Goal: Communication & Community: Answer question/provide support

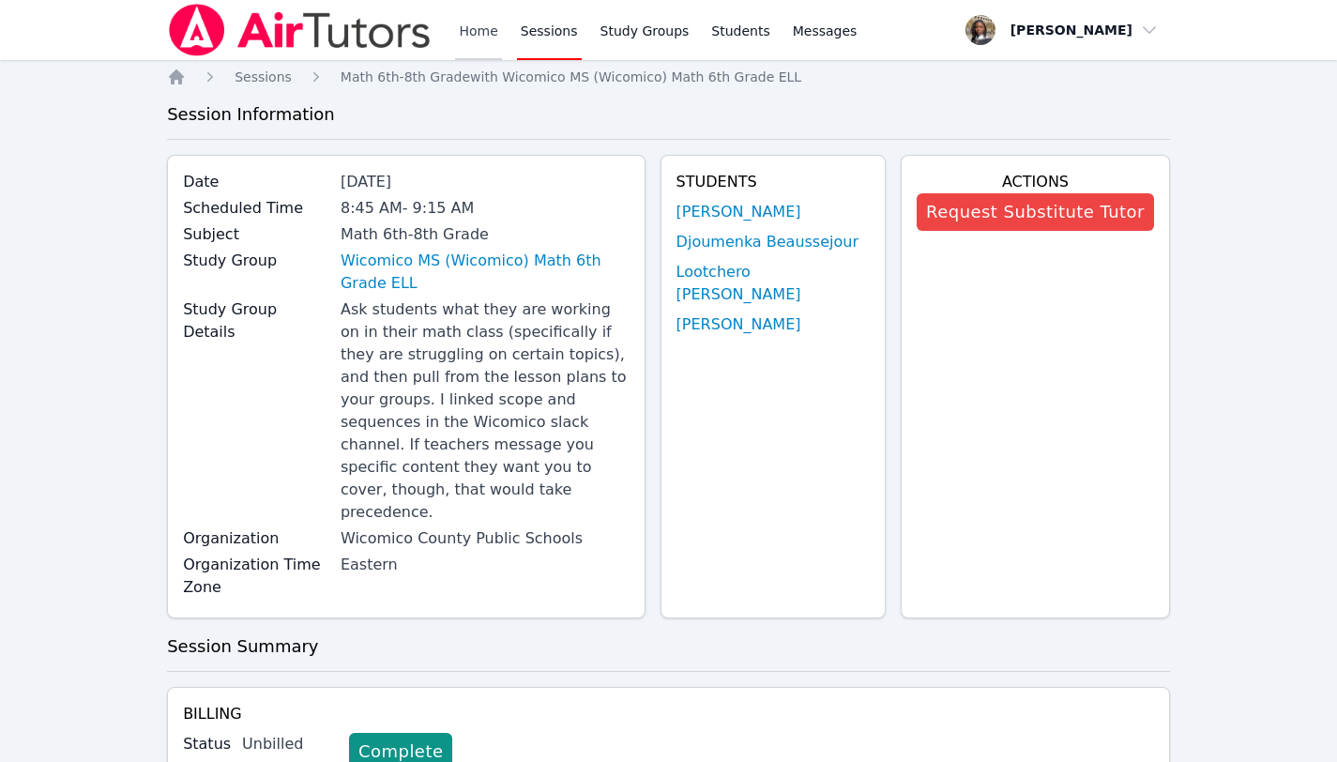
click at [486, 32] on link "Home" at bounding box center [478, 30] width 46 height 60
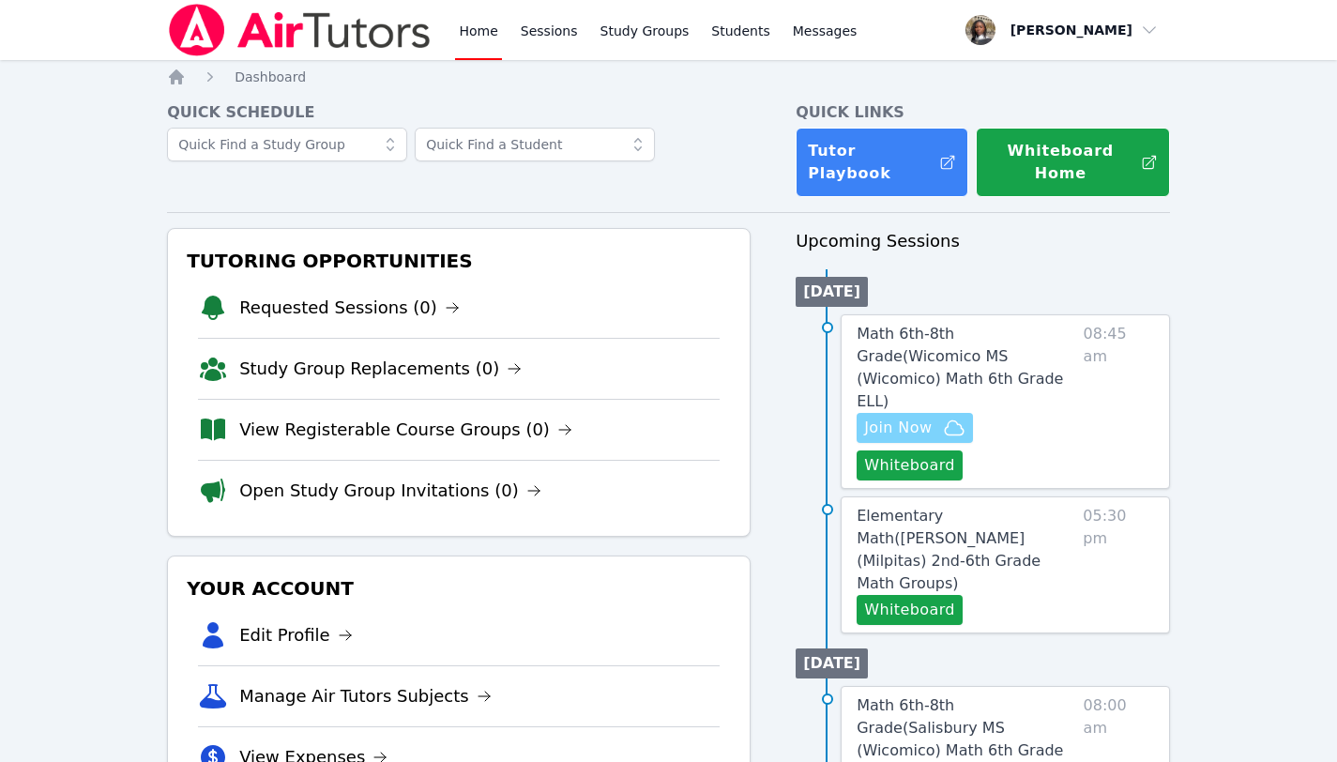
click at [924, 417] on span "Join Now" at bounding box center [898, 428] width 68 height 23
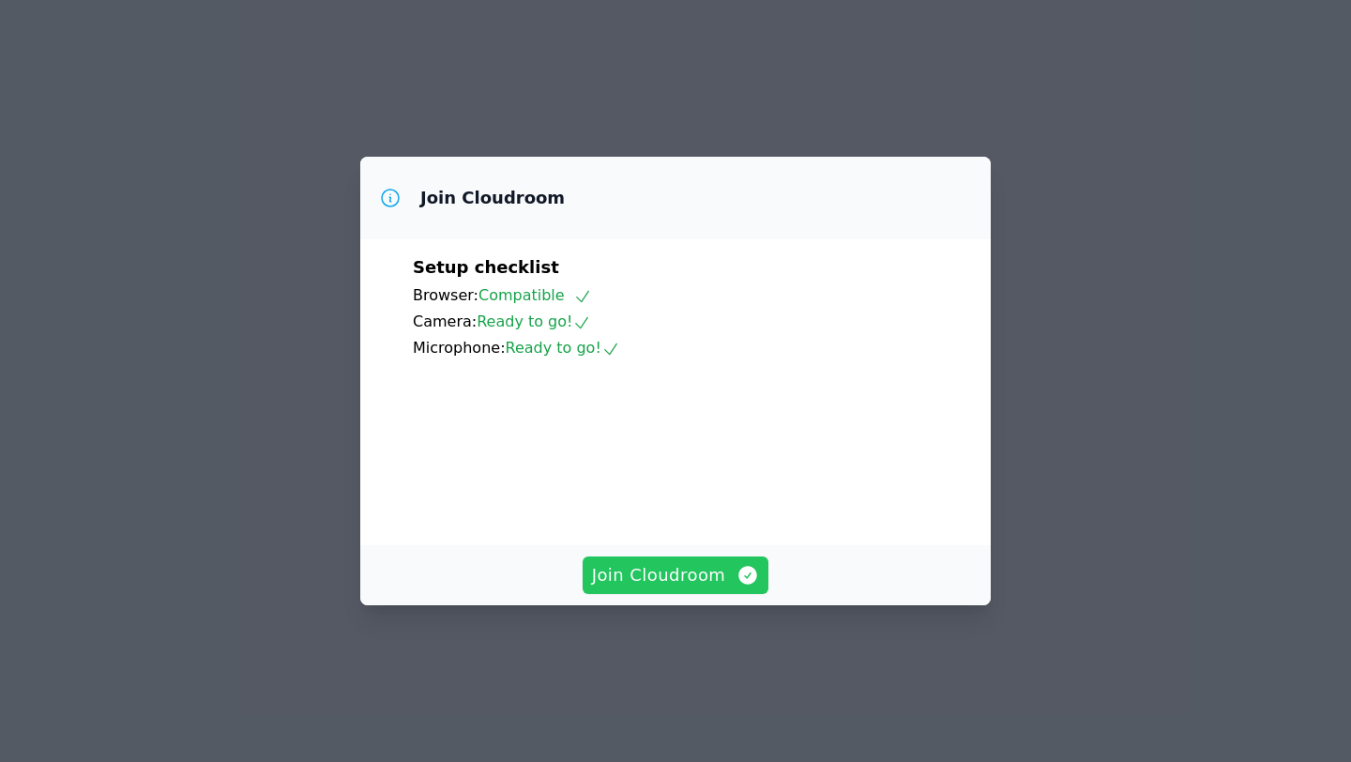
click at [669, 588] on span "Join Cloudroom" at bounding box center [676, 575] width 168 height 26
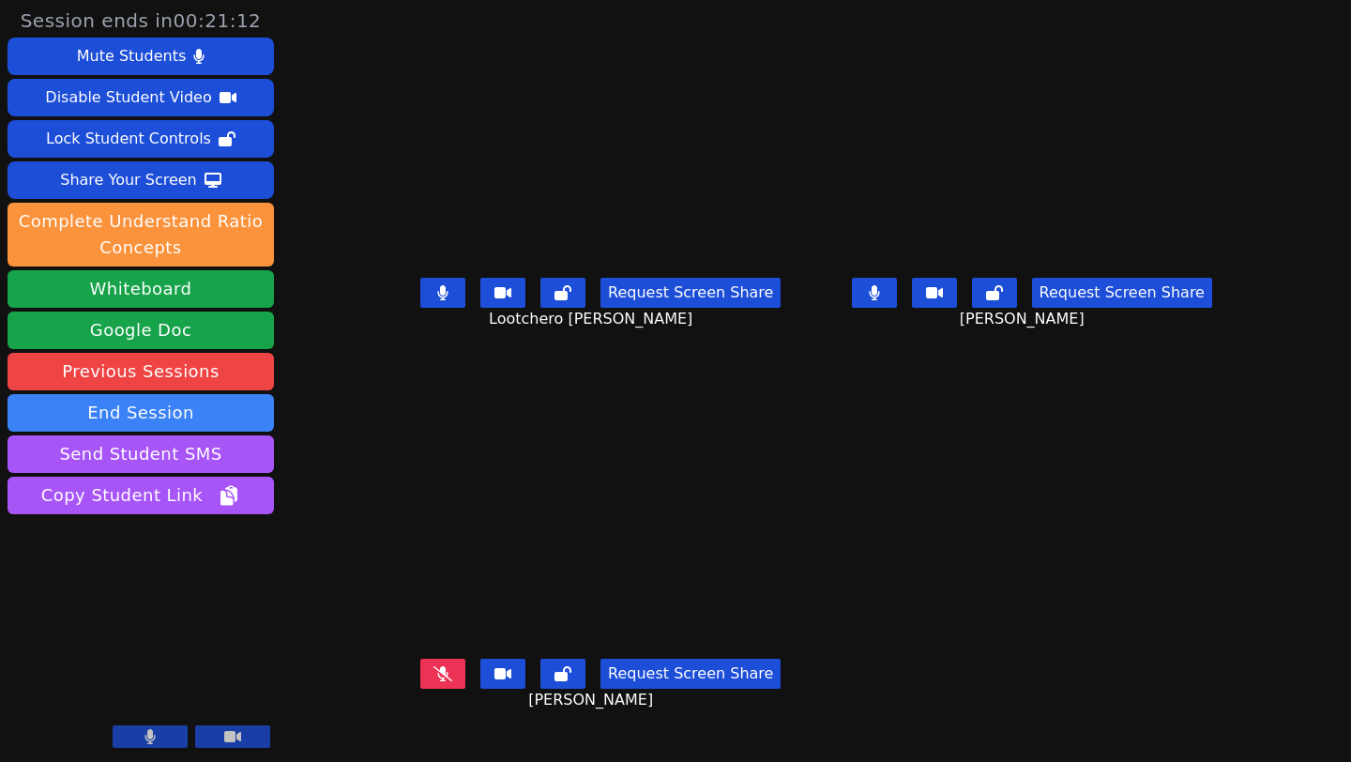
click at [420, 308] on button at bounding box center [442, 293] width 45 height 30
click at [433, 300] on icon at bounding box center [442, 292] width 19 height 15
click at [420, 308] on button at bounding box center [442, 293] width 45 height 30
click at [554, 300] on icon at bounding box center [562, 292] width 17 height 15
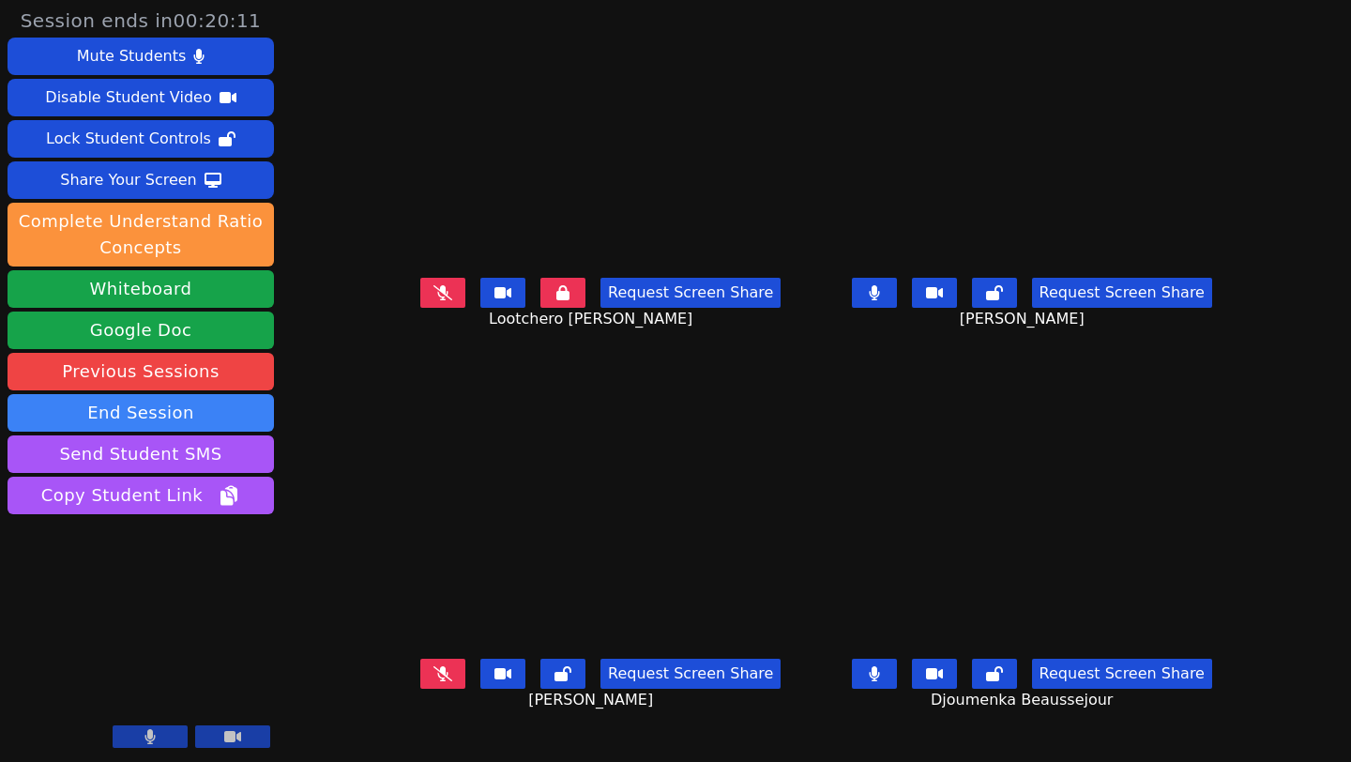
click at [879, 681] on icon at bounding box center [874, 673] width 10 height 15
click at [1034, 669] on div "Request Screen Share [PERSON_NAME]" at bounding box center [1032, 688] width 417 height 75
click at [1003, 678] on icon at bounding box center [994, 673] width 17 height 15
click at [554, 681] on icon at bounding box center [562, 673] width 17 height 15
click at [420, 300] on button at bounding box center [442, 293] width 45 height 30
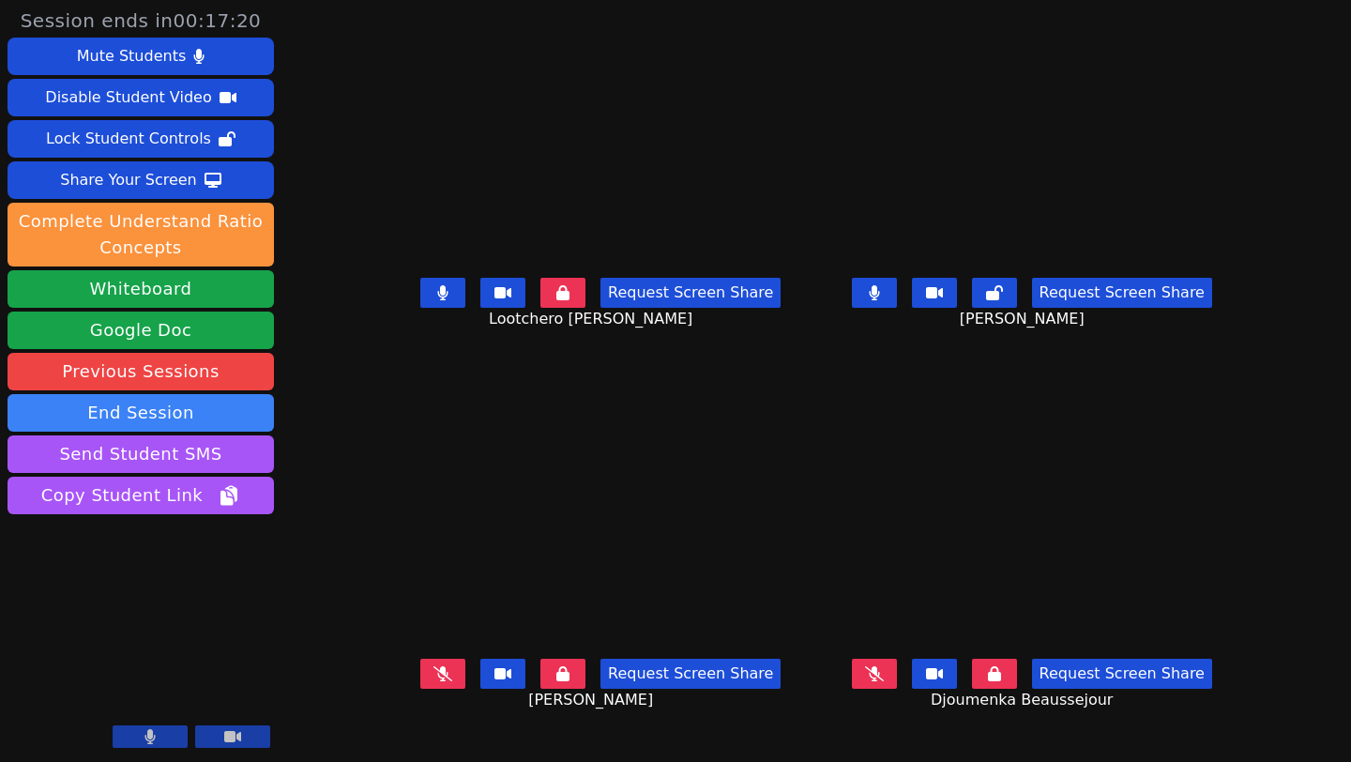
click at [433, 681] on icon at bounding box center [442, 673] width 19 height 15
click at [897, 689] on button at bounding box center [874, 674] width 45 height 30
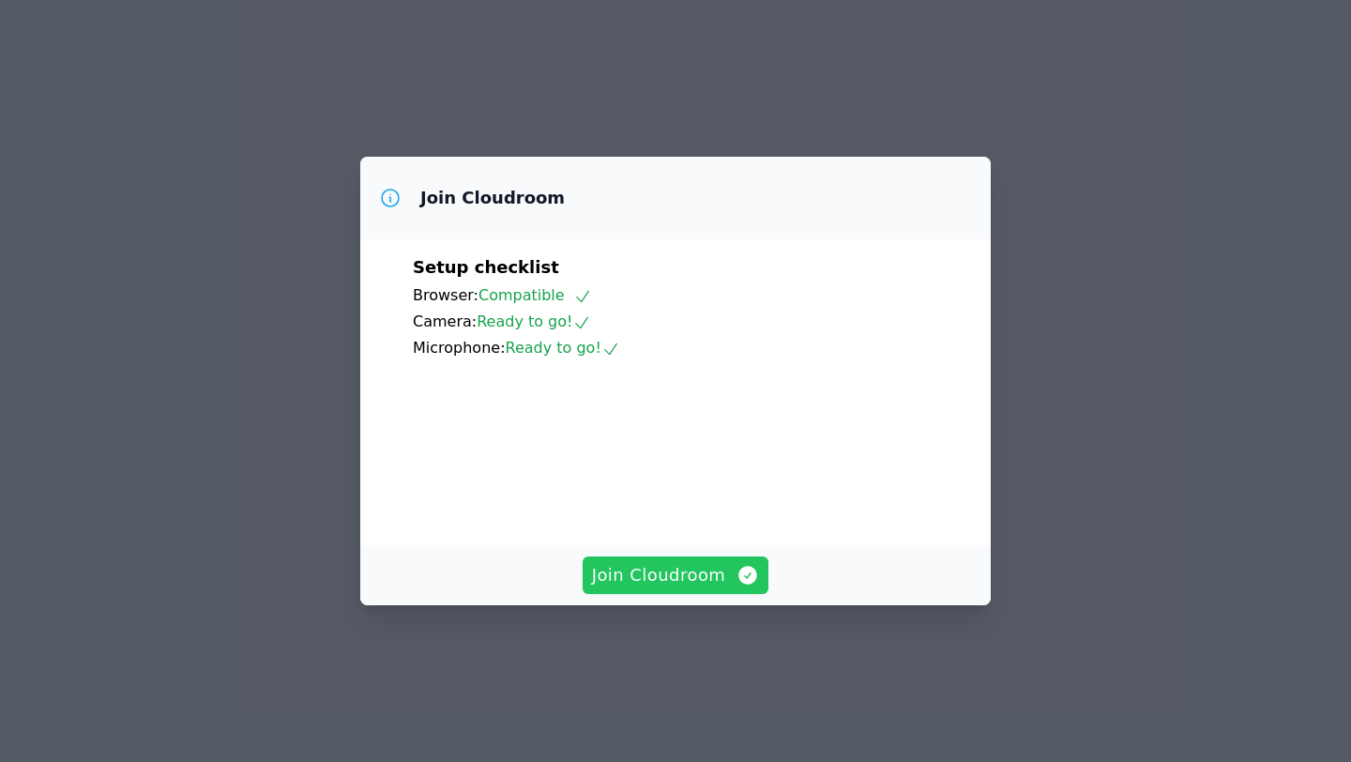
click at [685, 588] on span "Join Cloudroom" at bounding box center [676, 575] width 168 height 26
